Goal: Find specific page/section: Find specific page/section

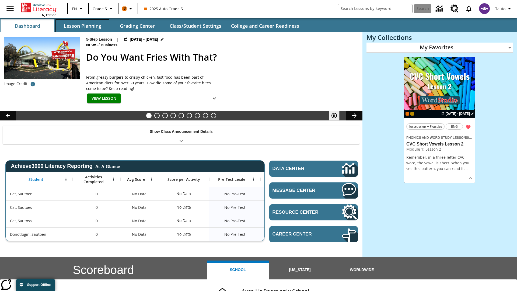
click at [82, 26] on button "Lesson Planning" at bounding box center [83, 25] width 54 height 13
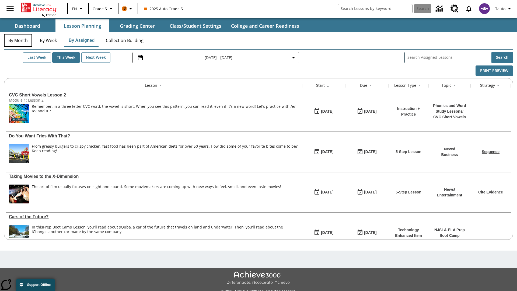
click at [18, 40] on button "By Month" at bounding box center [18, 40] width 28 height 13
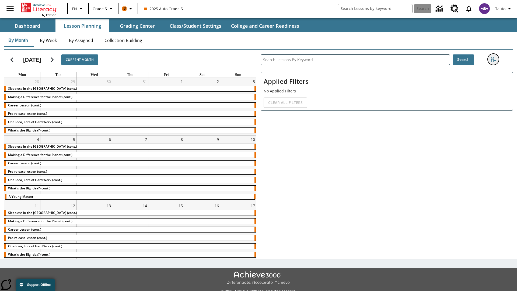
click at [493, 59] on icon "Filters Side menu" at bounding box center [493, 59] width 5 height 5
